Goal: Task Accomplishment & Management: Use online tool/utility

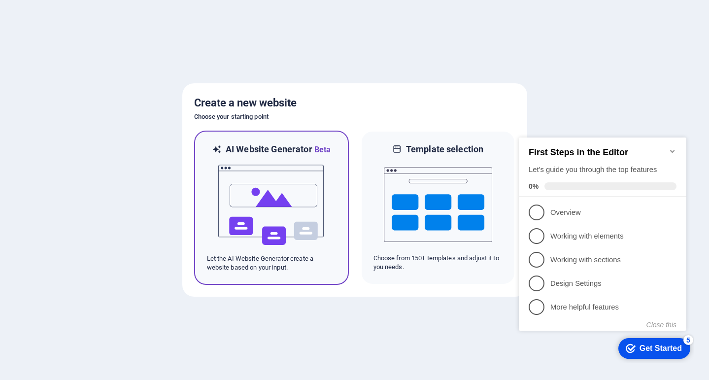
click at [244, 196] on img at bounding box center [271, 205] width 108 height 98
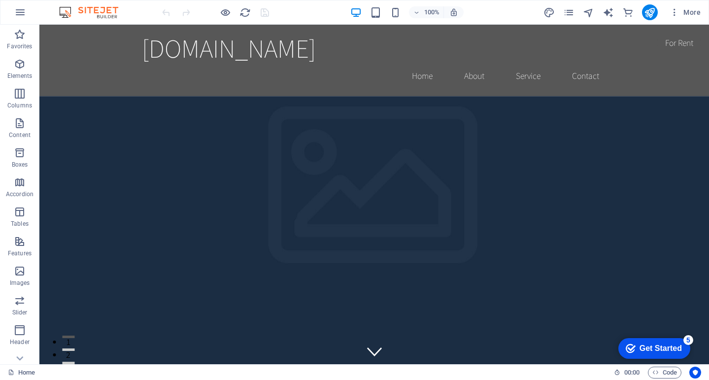
scroll to position [422, 0]
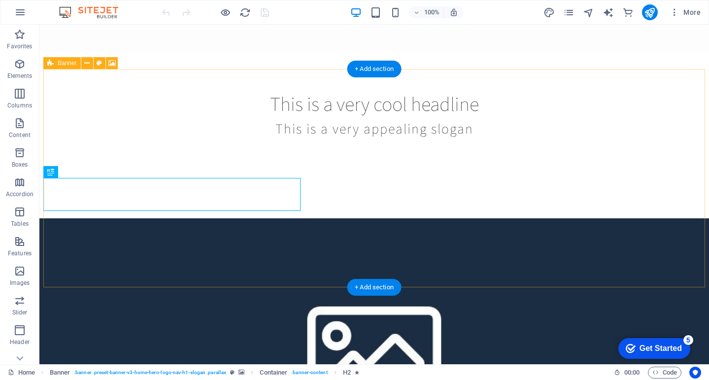
scroll to position [422, 0]
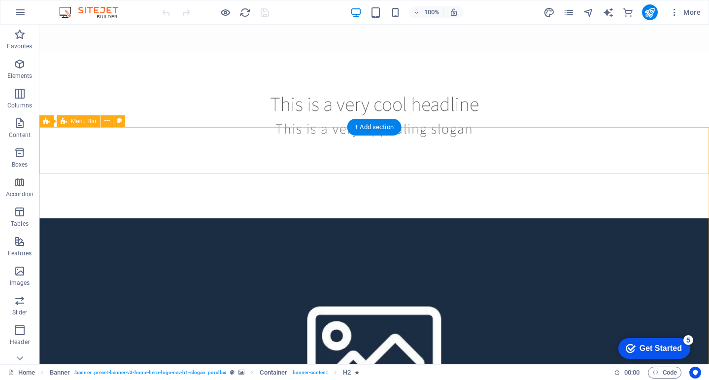
scroll to position [422, 0]
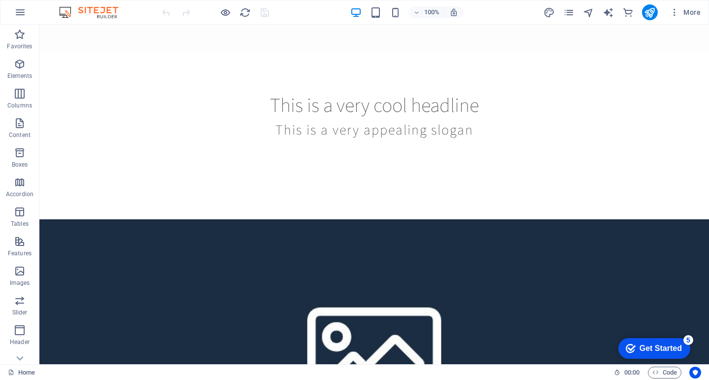
click at [649, 346] on div "Get Started" at bounding box center [660, 348] width 42 height 9
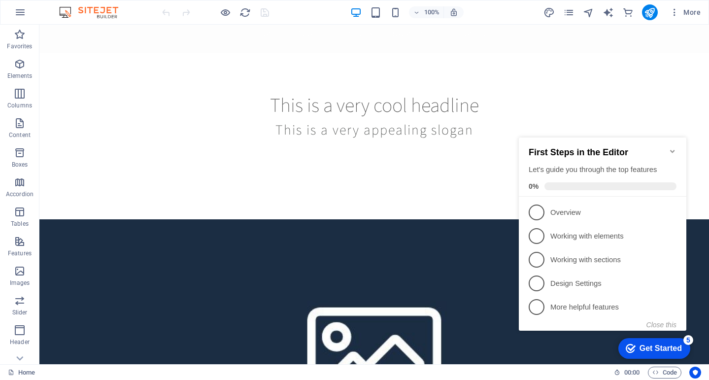
click at [673, 147] on icon "Minimize checklist" at bounding box center [672, 151] width 8 height 8
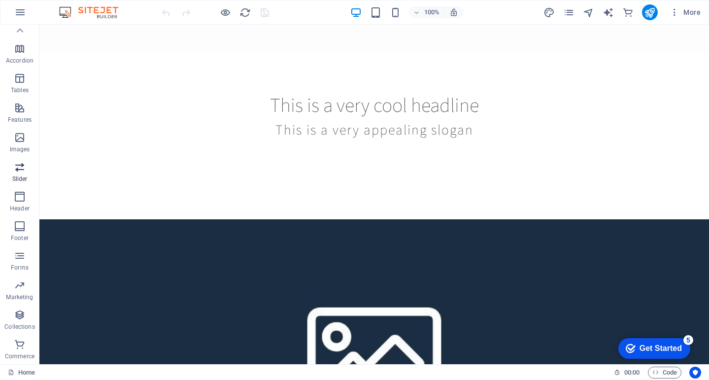
scroll to position [0, 0]
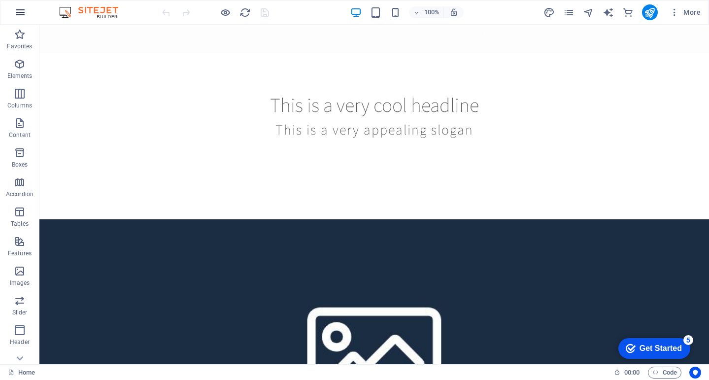
click at [25, 16] on icon "button" at bounding box center [20, 12] width 12 height 12
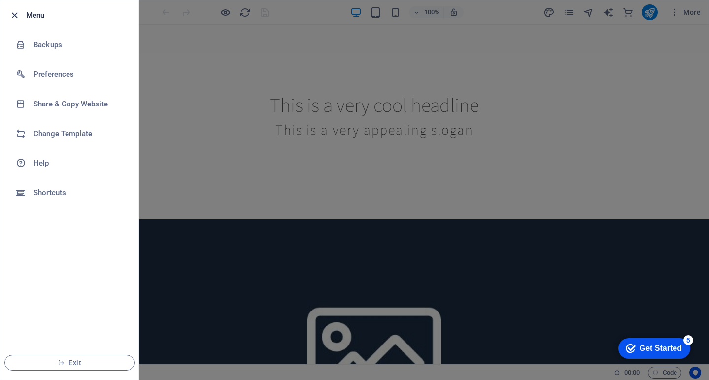
click at [15, 19] on icon "button" at bounding box center [14, 15] width 11 height 11
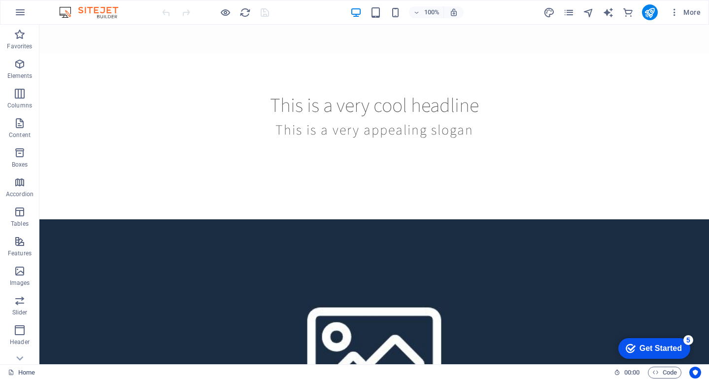
click at [72, 9] on img at bounding box center [94, 12] width 74 height 12
click at [70, 8] on img at bounding box center [94, 12] width 74 height 12
click at [608, 10] on icon "text_generator" at bounding box center [607, 12] width 11 height 11
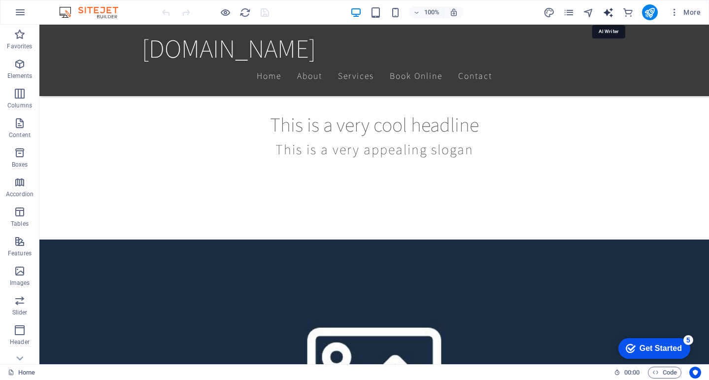
select select "English"
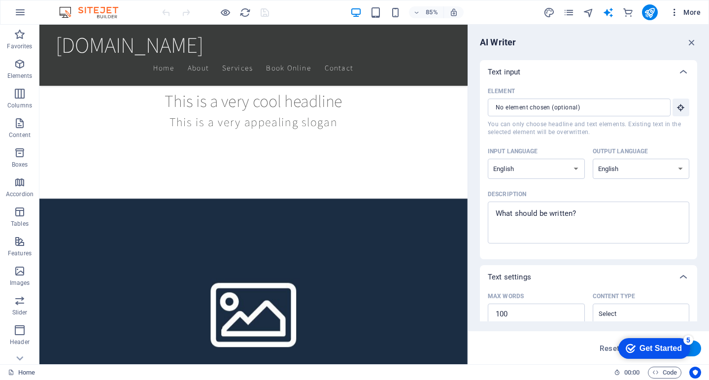
click at [672, 9] on icon "button" at bounding box center [674, 12] width 10 height 10
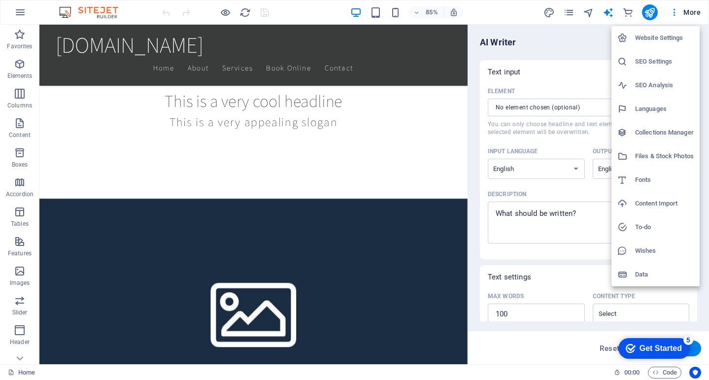
click at [650, 155] on h6 "Files & Stock Photos" at bounding box center [664, 156] width 59 height 12
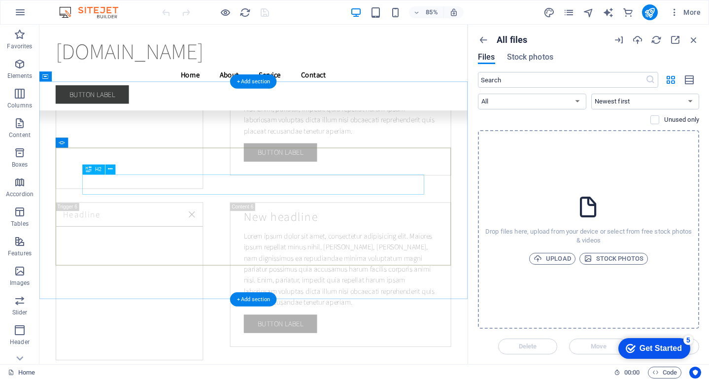
scroll to position [9184, 0]
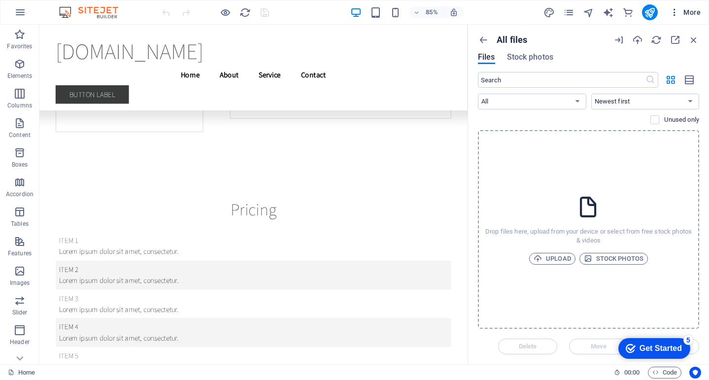
click at [673, 13] on icon "button" at bounding box center [674, 12] width 10 height 10
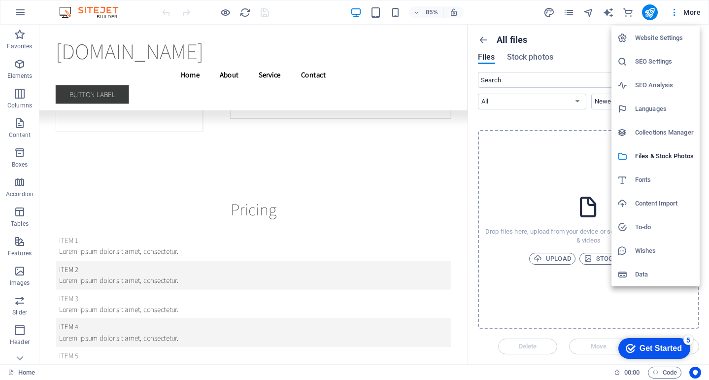
click at [569, 15] on div at bounding box center [354, 190] width 709 height 380
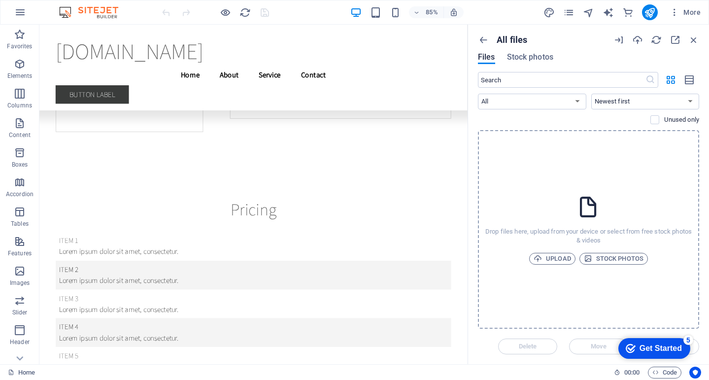
click at [569, 15] on icon "pages" at bounding box center [568, 12] width 11 height 11
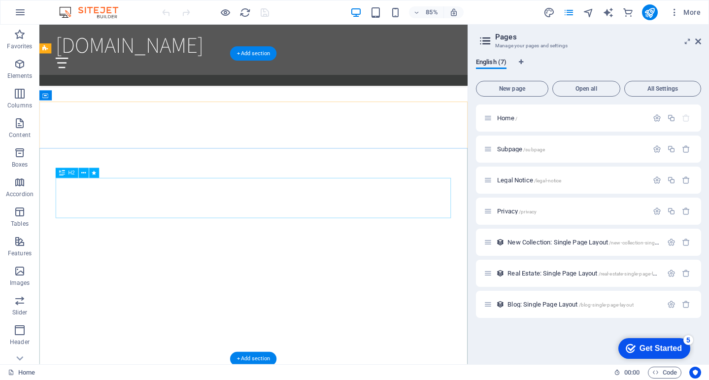
scroll to position [1275, 0]
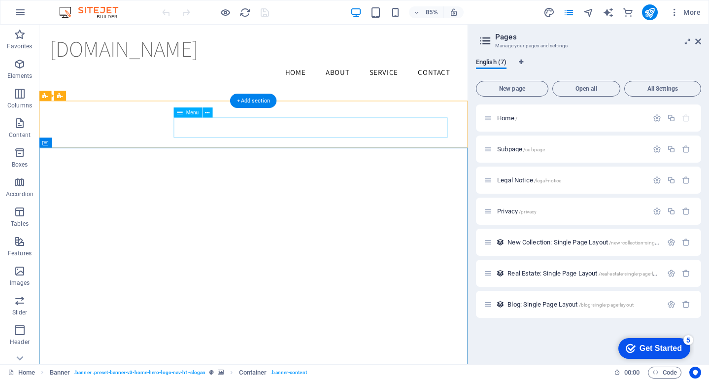
scroll to position [1219, 0]
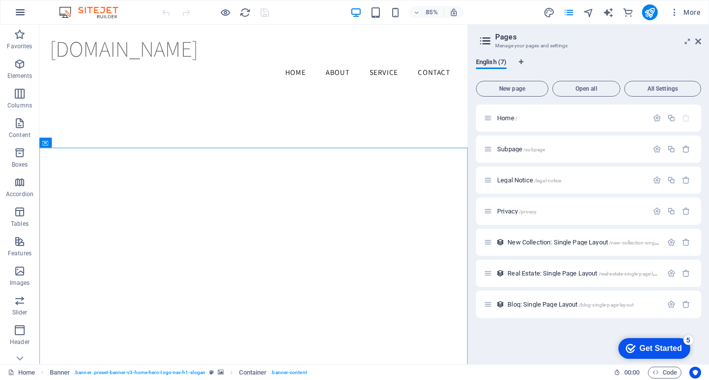
click at [17, 6] on icon "button" at bounding box center [20, 12] width 12 height 12
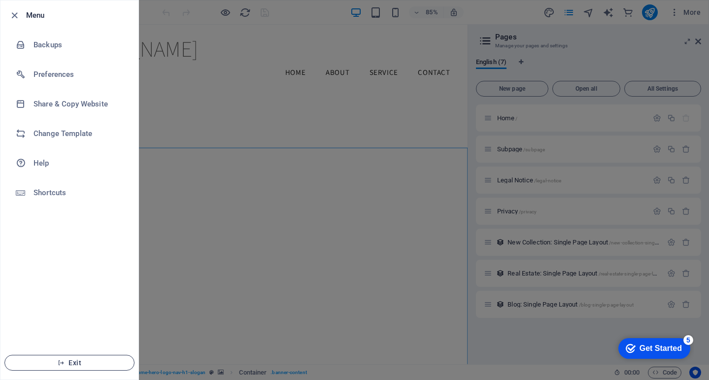
click at [85, 355] on button "Exit" at bounding box center [69, 363] width 130 height 16
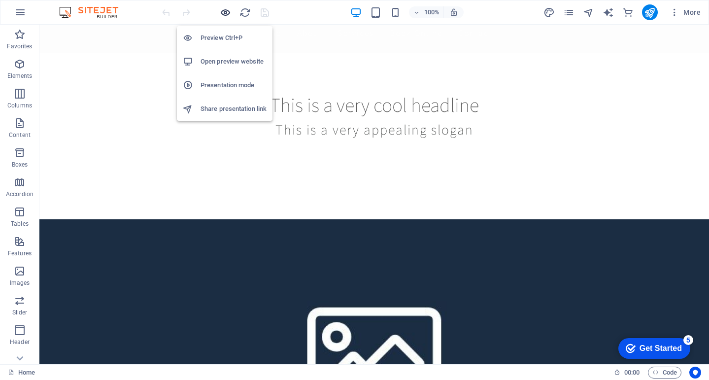
click at [227, 18] on icon "button" at bounding box center [225, 12] width 11 height 11
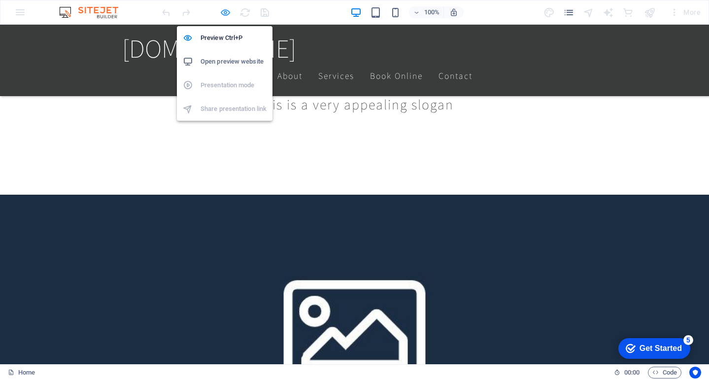
scroll to position [432, 0]
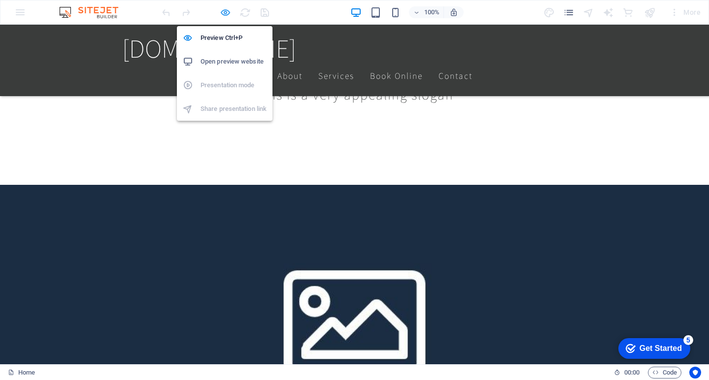
click at [226, 18] on icon "button" at bounding box center [225, 12] width 11 height 11
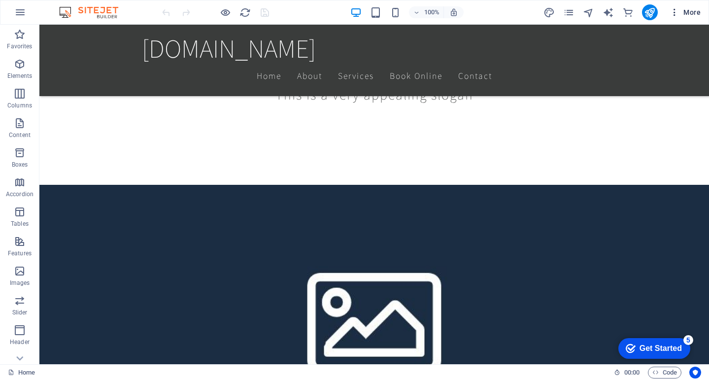
click at [698, 9] on span "More" at bounding box center [684, 12] width 31 height 10
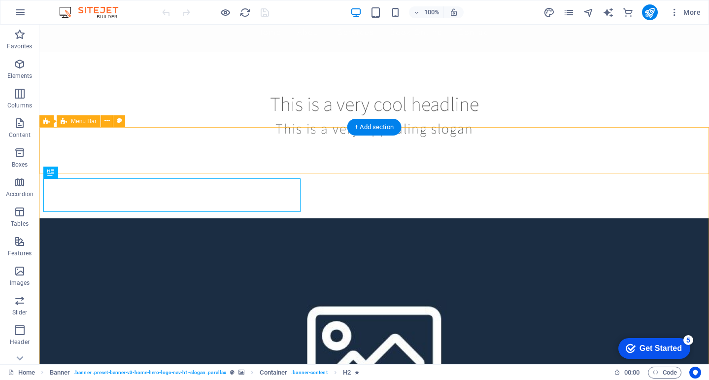
scroll to position [422, 0]
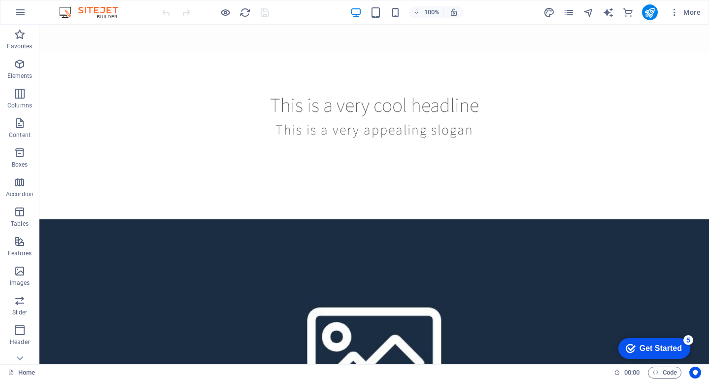
click at [644, 350] on div "Get Started" at bounding box center [660, 348] width 42 height 9
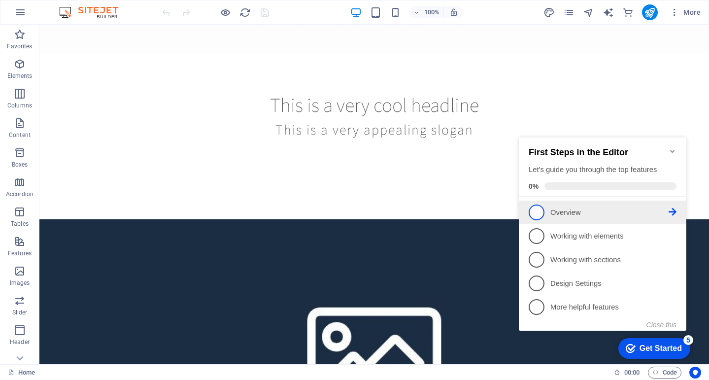
click at [536, 211] on span "1" at bounding box center [536, 212] width 16 height 16
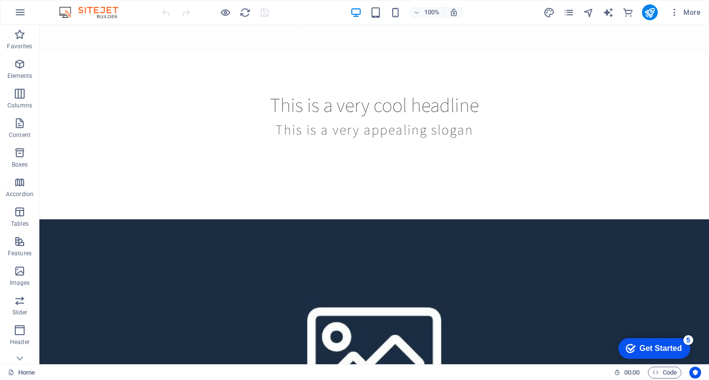
scroll to position [0, 0]
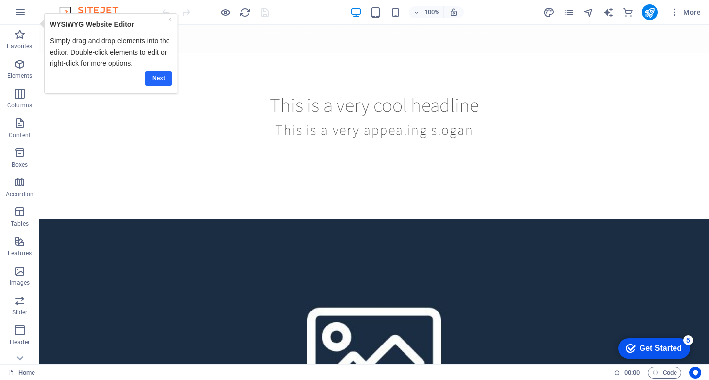
click at [158, 82] on link "Next" at bounding box center [158, 78] width 27 height 14
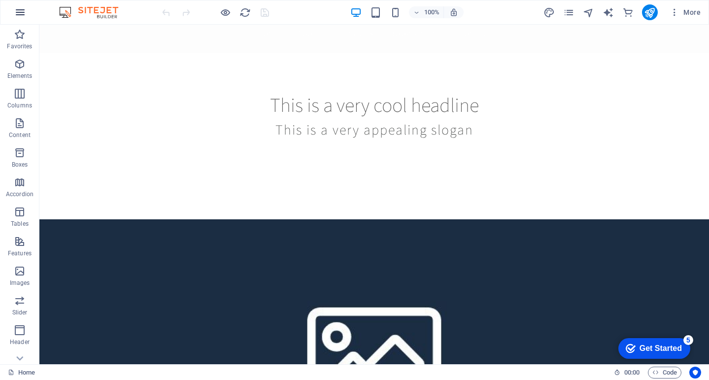
click at [21, 8] on icon "button" at bounding box center [20, 12] width 12 height 12
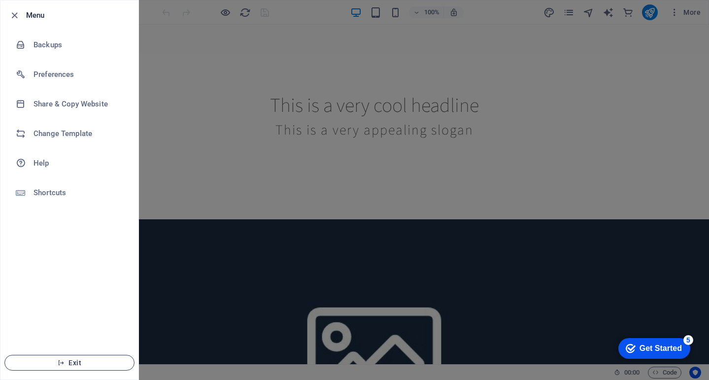
click at [69, 362] on span "Exit" at bounding box center [69, 363] width 113 height 8
